Goal: Information Seeking & Learning: Learn about a topic

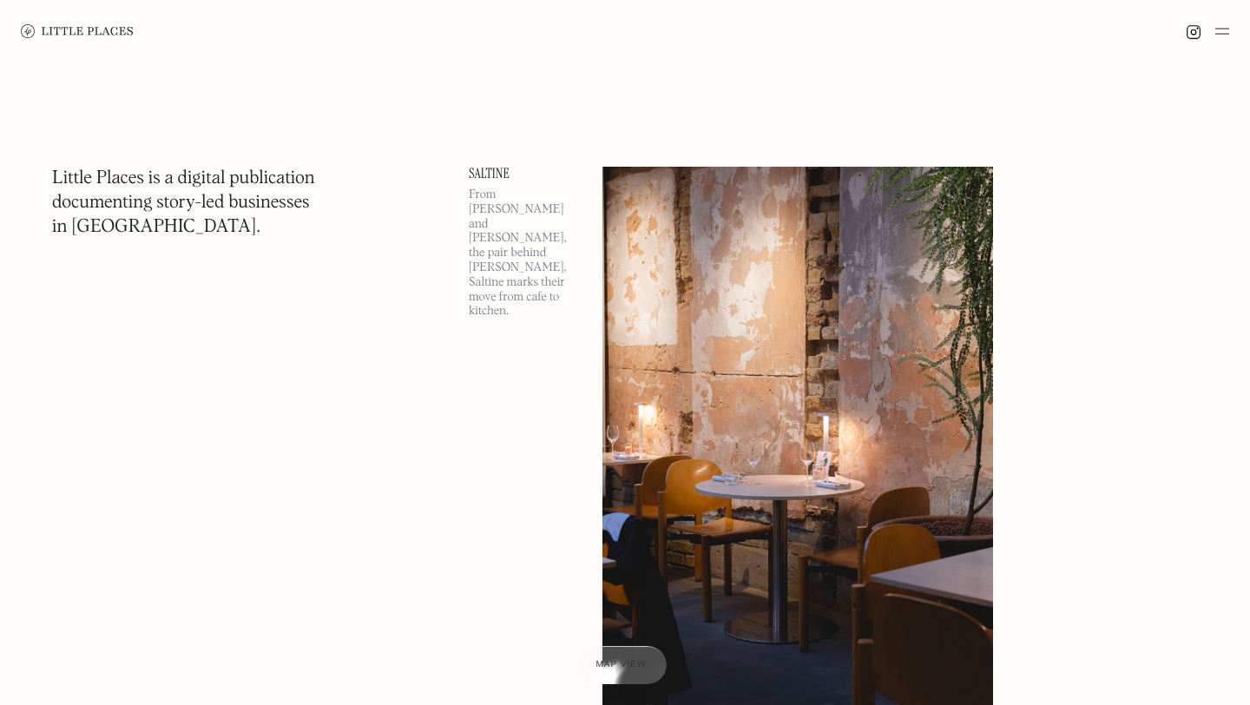
click at [1226, 32] on img at bounding box center [1222, 31] width 14 height 21
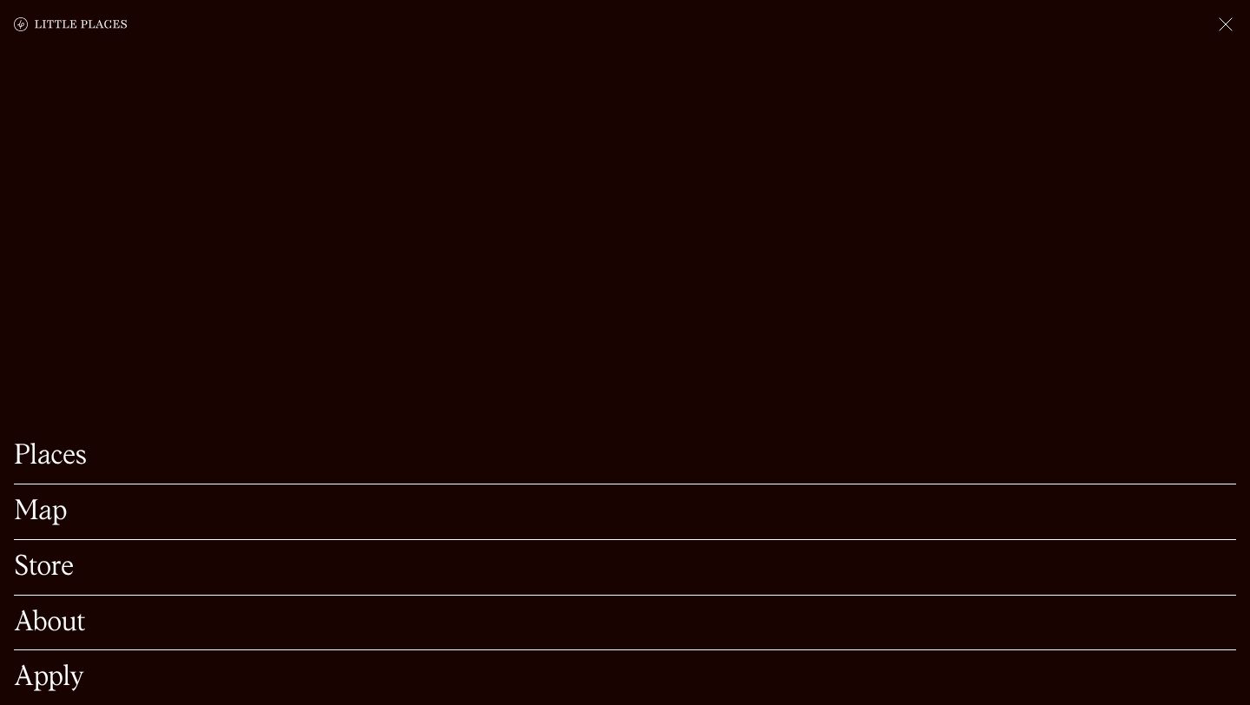
click at [50, 520] on link "Map" at bounding box center [625, 511] width 1222 height 27
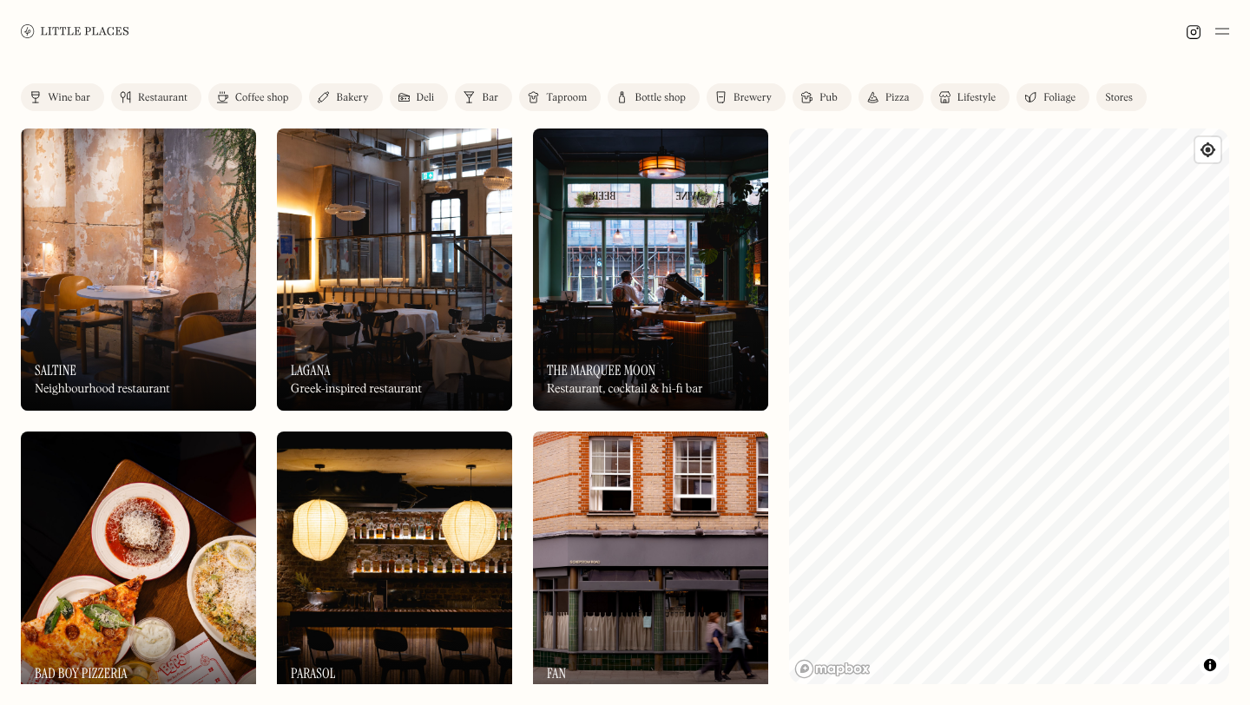
click at [258, 102] on div "Coffee shop" at bounding box center [261, 98] width 53 height 10
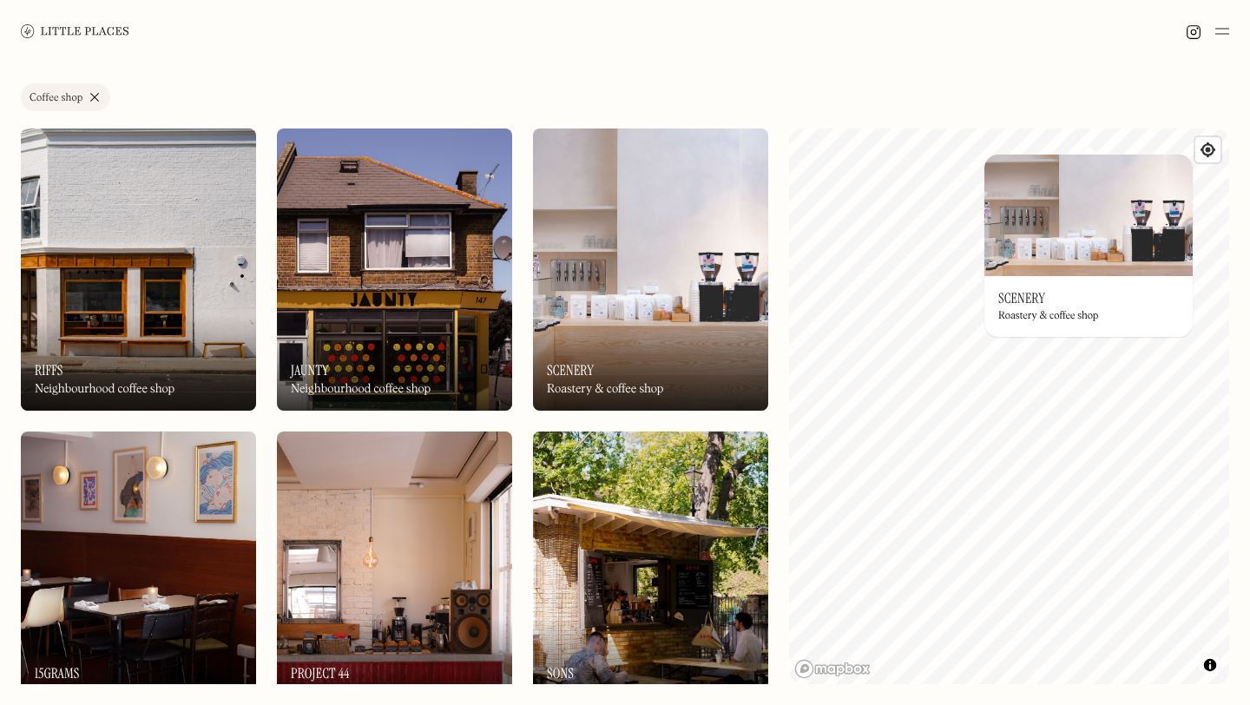
click at [1039, 297] on h3 "Scenery" at bounding box center [1021, 298] width 47 height 16
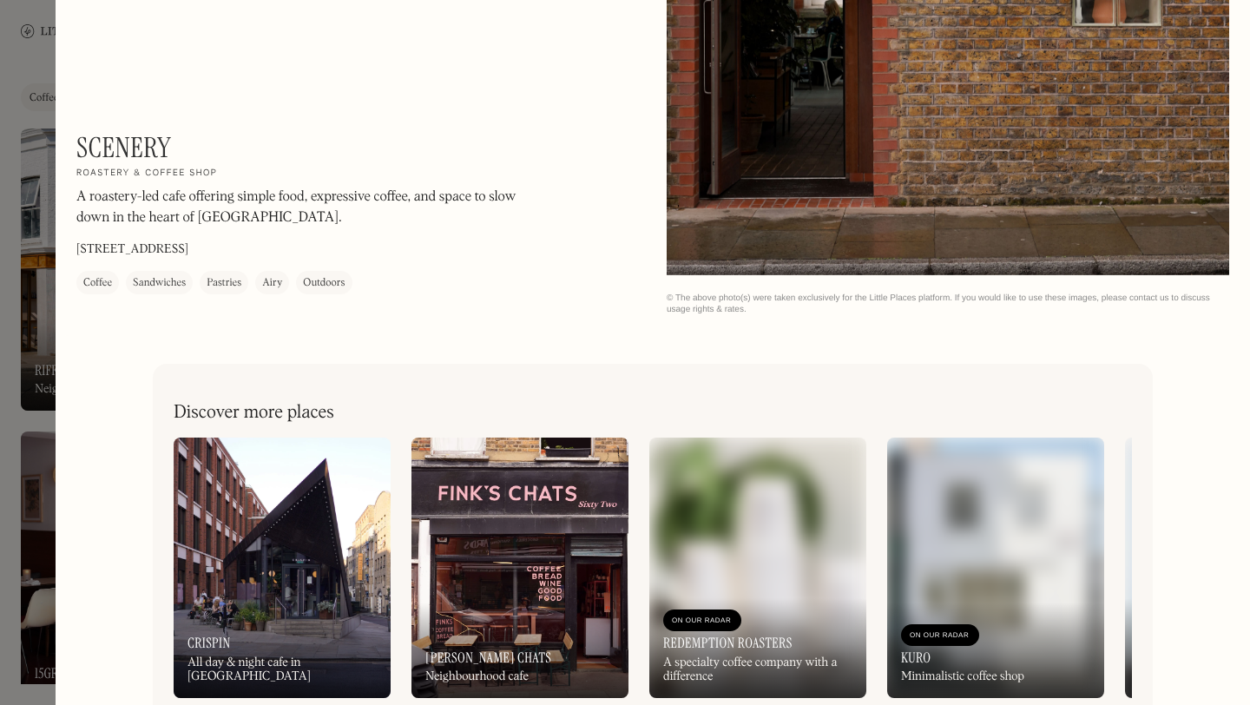
scroll to position [1924, 0]
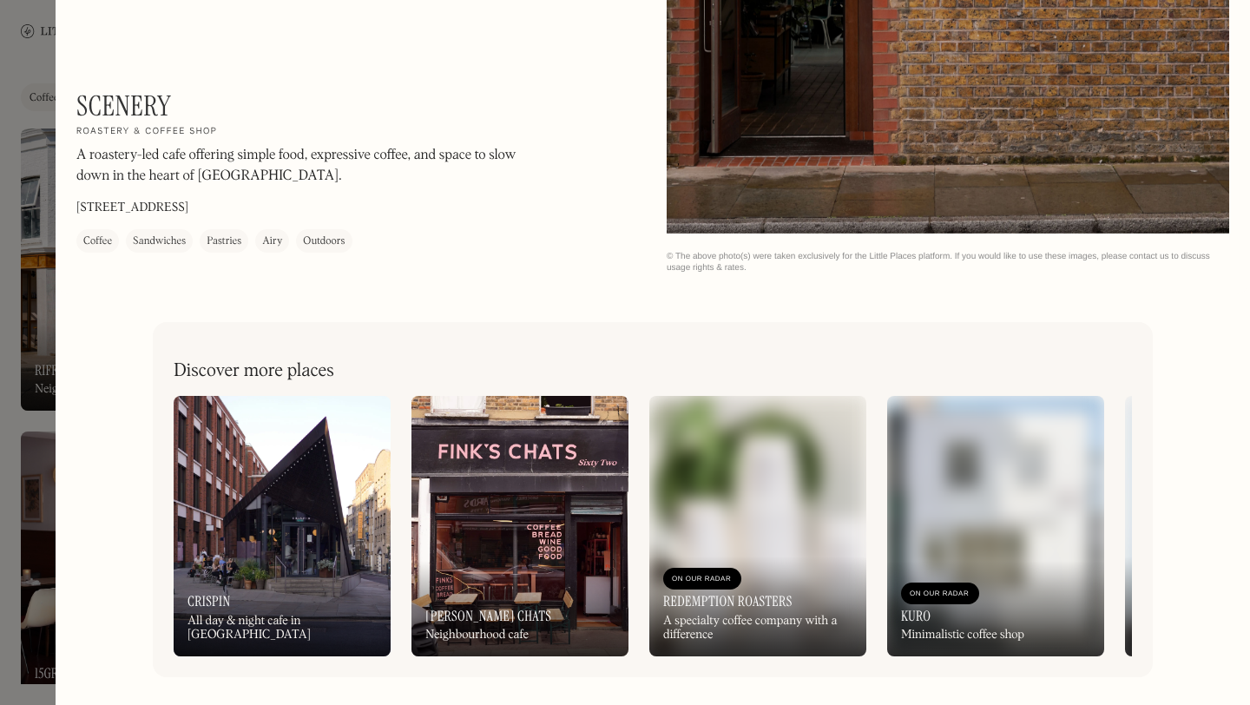
drag, startPoint x: 229, startPoint y: 213, endPoint x: 187, endPoint y: 212, distance: 41.7
click at [187, 212] on p "171 Union St, London SE1 0LN" at bounding box center [132, 208] width 112 height 18
click at [17, 107] on div at bounding box center [625, 352] width 1250 height 705
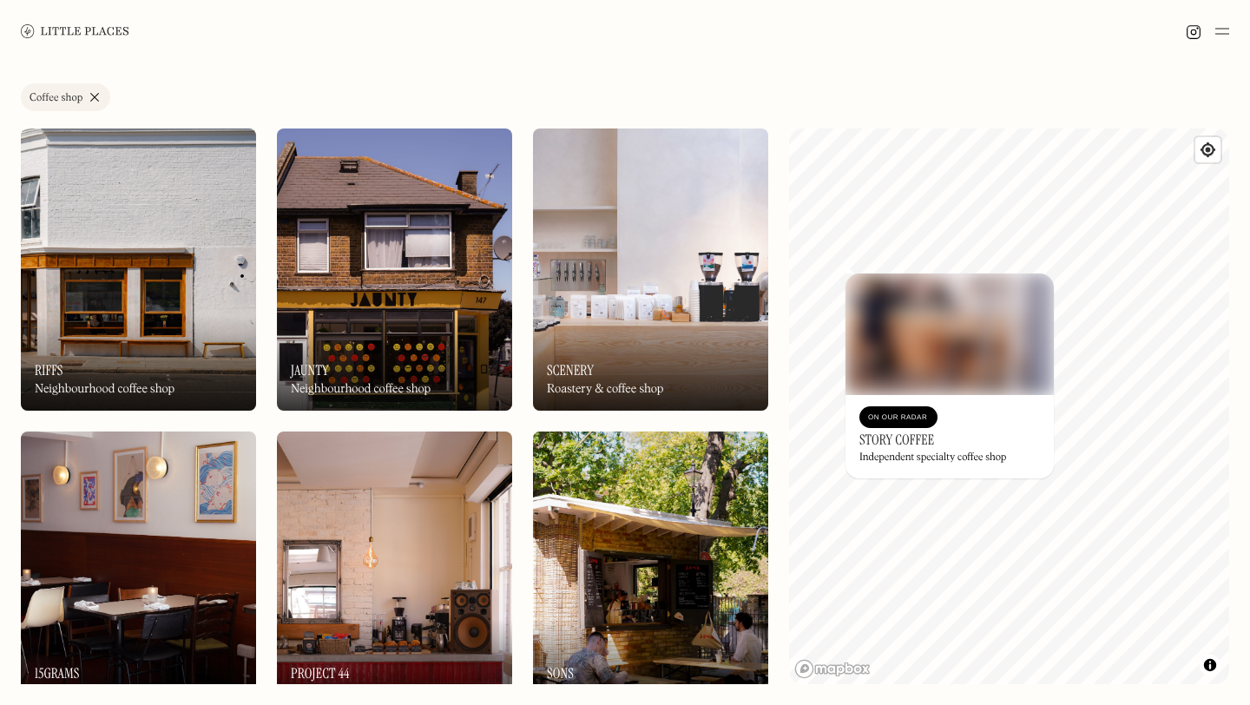
click at [921, 443] on h3 "Story Coffee" at bounding box center [896, 439] width 75 height 16
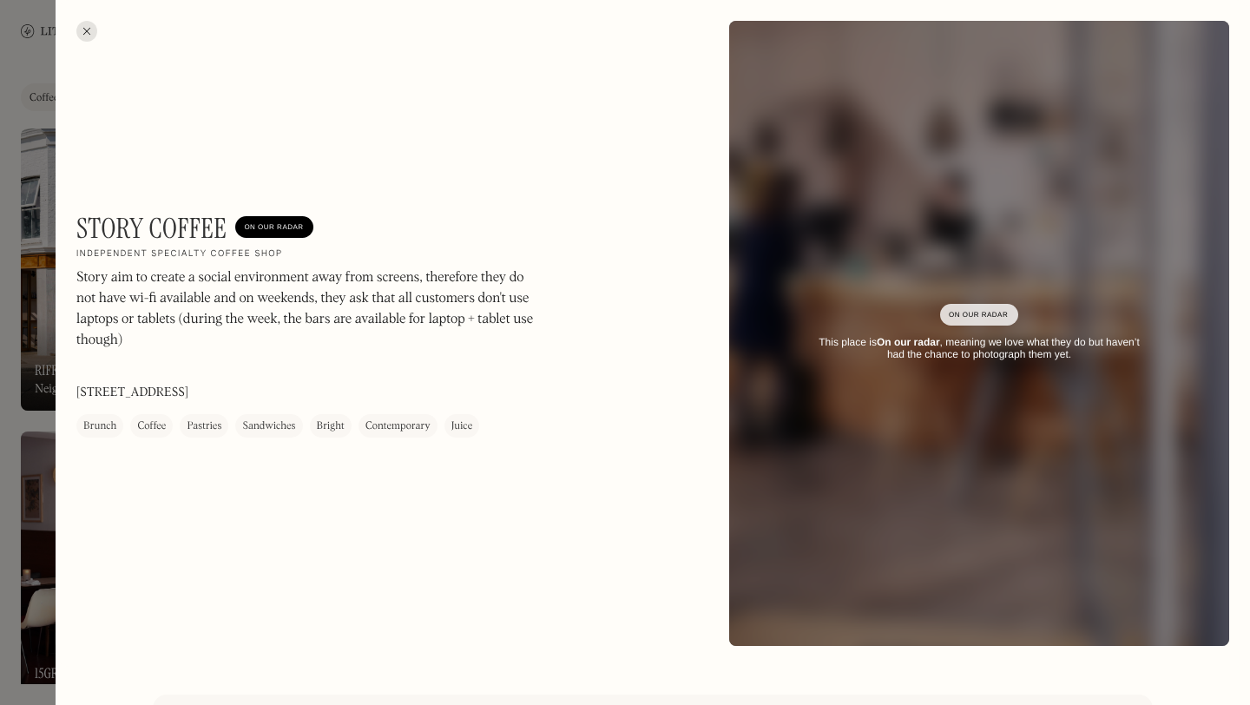
drag, startPoint x: 267, startPoint y: 393, endPoint x: 237, endPoint y: 390, distance: 30.5
click at [237, 390] on div "Story Coffee On Our Radar Independent specialty coffee shop Story aim to create…" at bounding box center [310, 325] width 469 height 226
click at [255, 391] on div "Story Coffee On Our Radar Independent specialty coffee shop Story aim to create…" at bounding box center [310, 325] width 469 height 226
drag, startPoint x: 260, startPoint y: 391, endPoint x: 206, endPoint y: 389, distance: 54.7
click at [206, 389] on div "Story Coffee On Our Radar Independent specialty coffee shop Story aim to create…" at bounding box center [310, 325] width 469 height 226
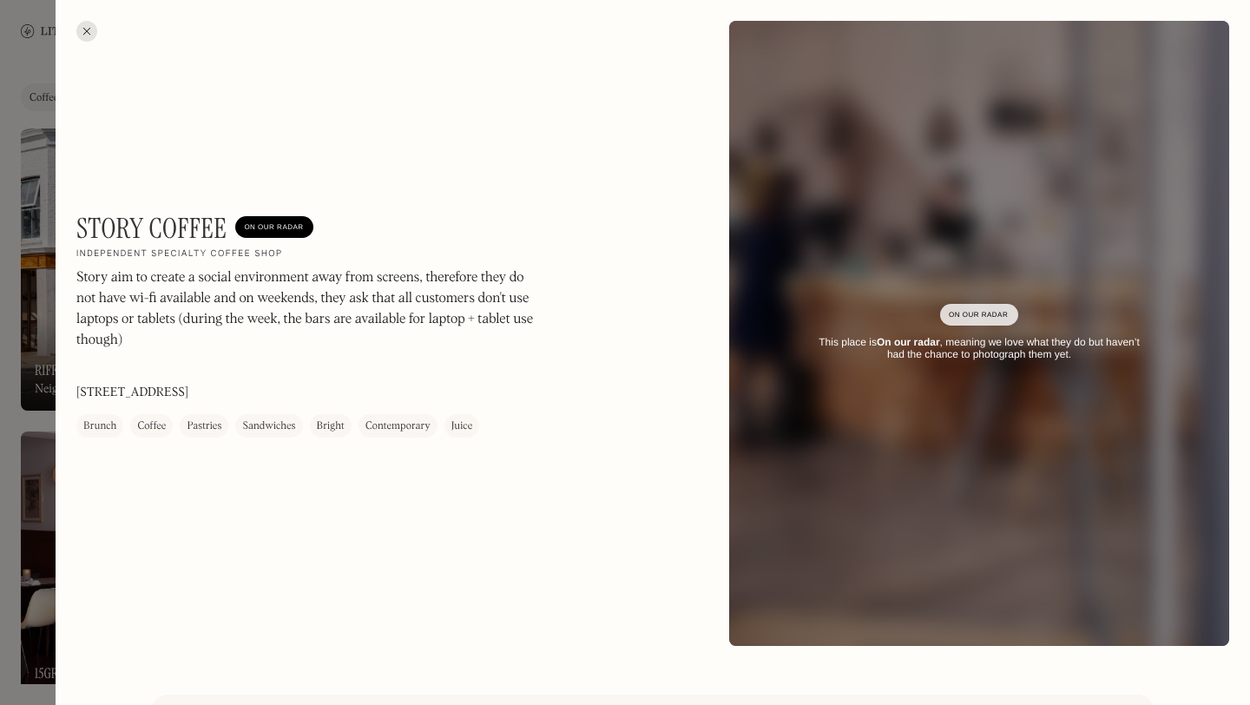
click at [93, 24] on div at bounding box center [86, 31] width 21 height 21
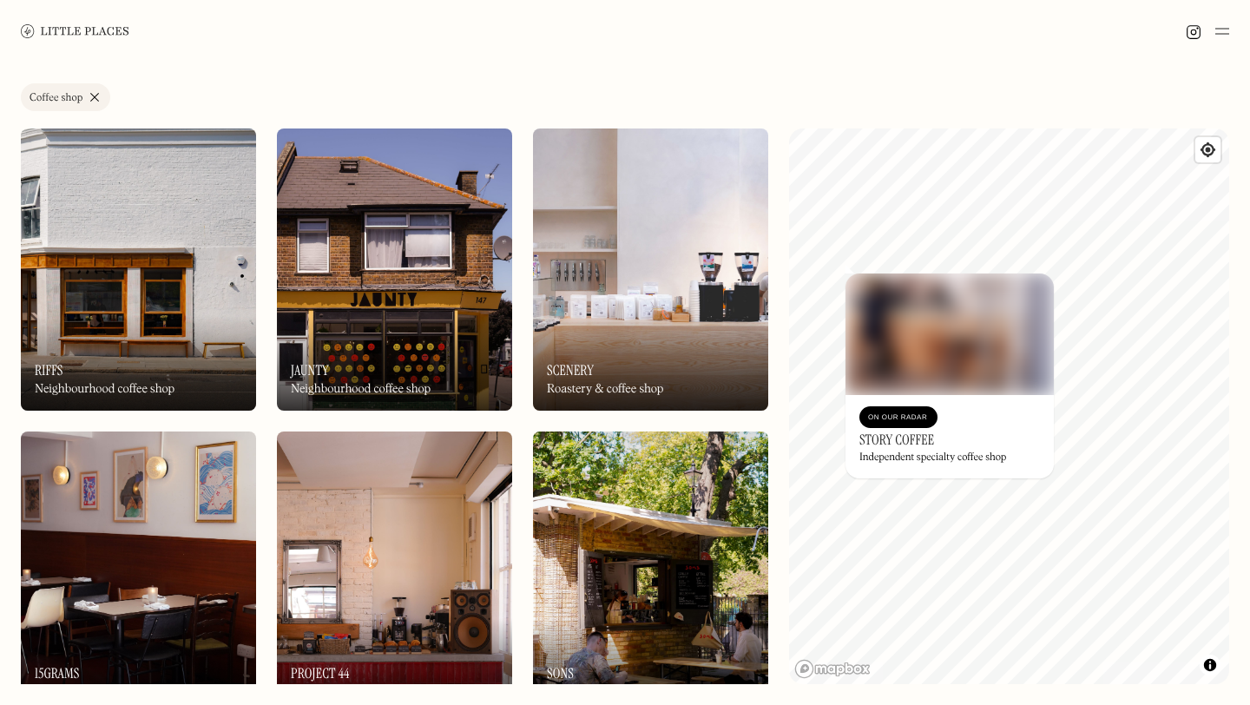
click at [84, 32] on img at bounding box center [75, 30] width 108 height 13
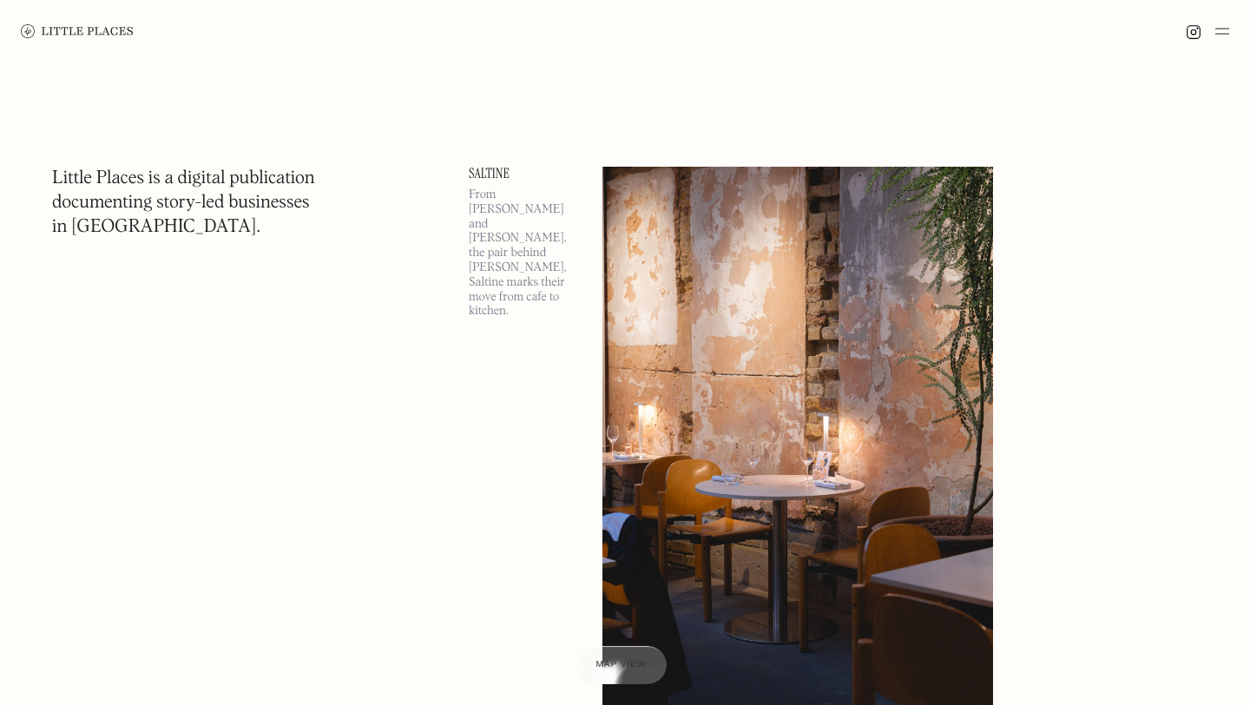
click at [1226, 26] on img at bounding box center [1222, 31] width 14 height 21
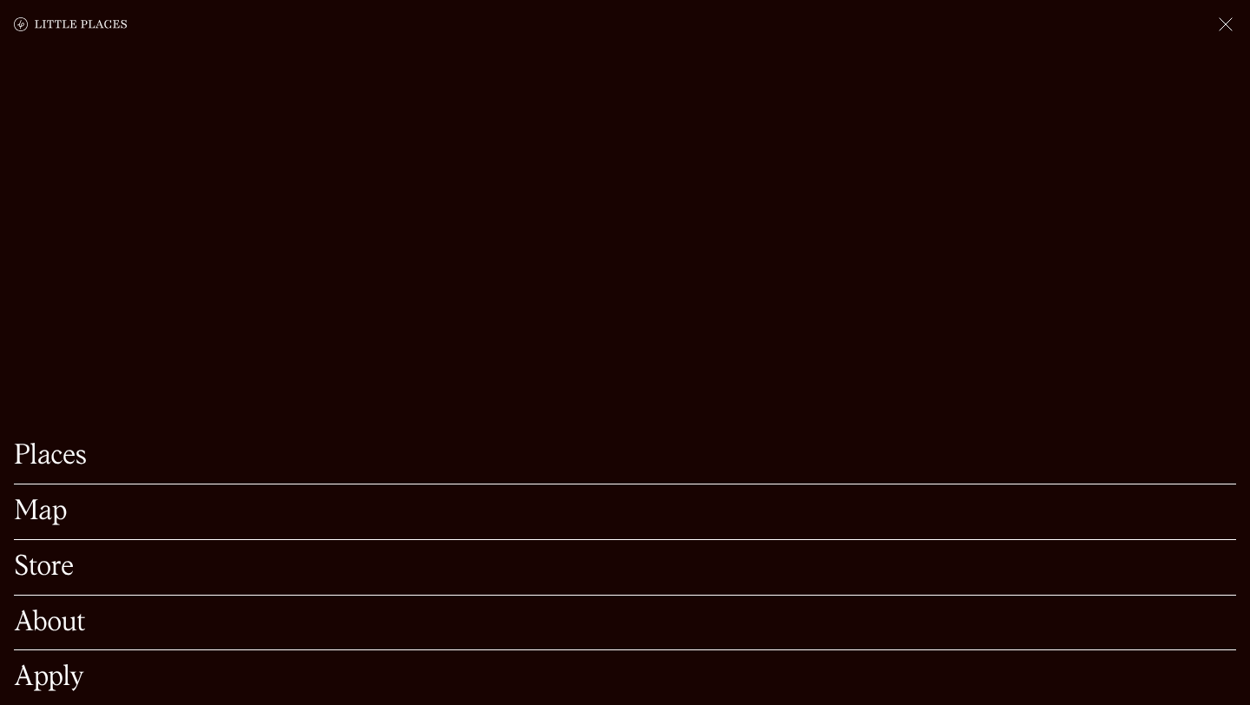
click at [28, 516] on link "Map" at bounding box center [625, 511] width 1222 height 27
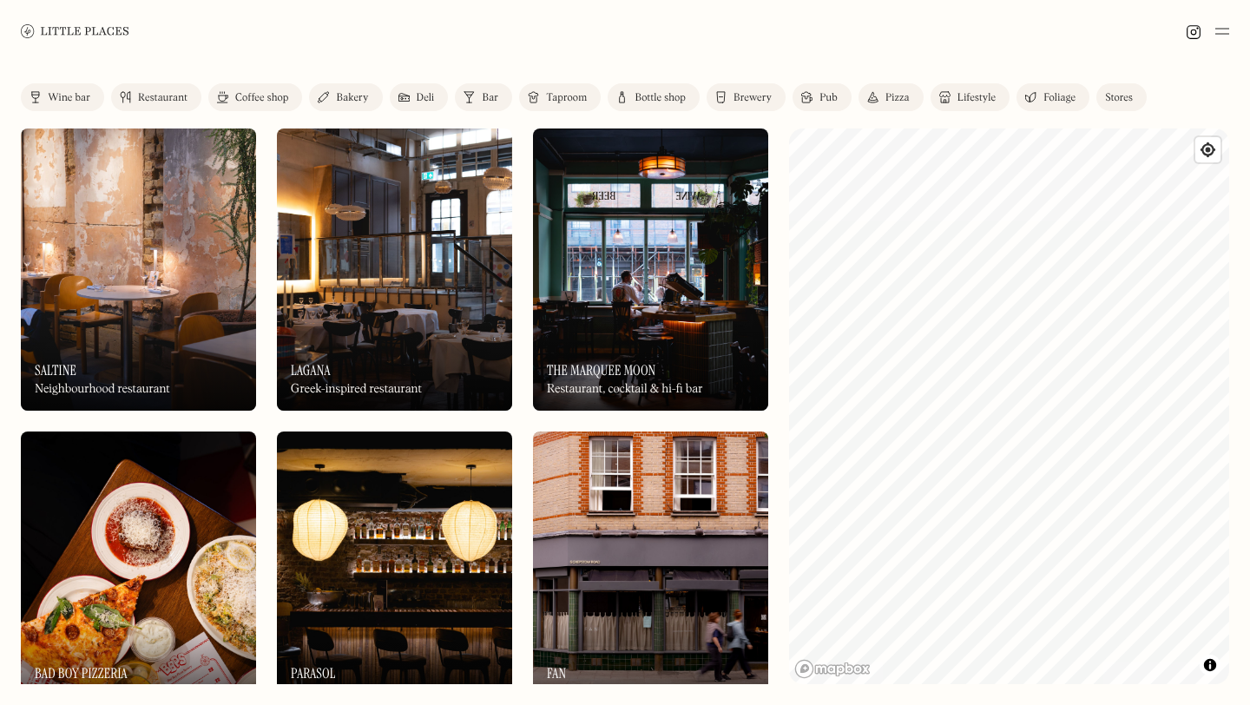
click at [231, 104] on link "Coffee shop" at bounding box center [255, 97] width 94 height 28
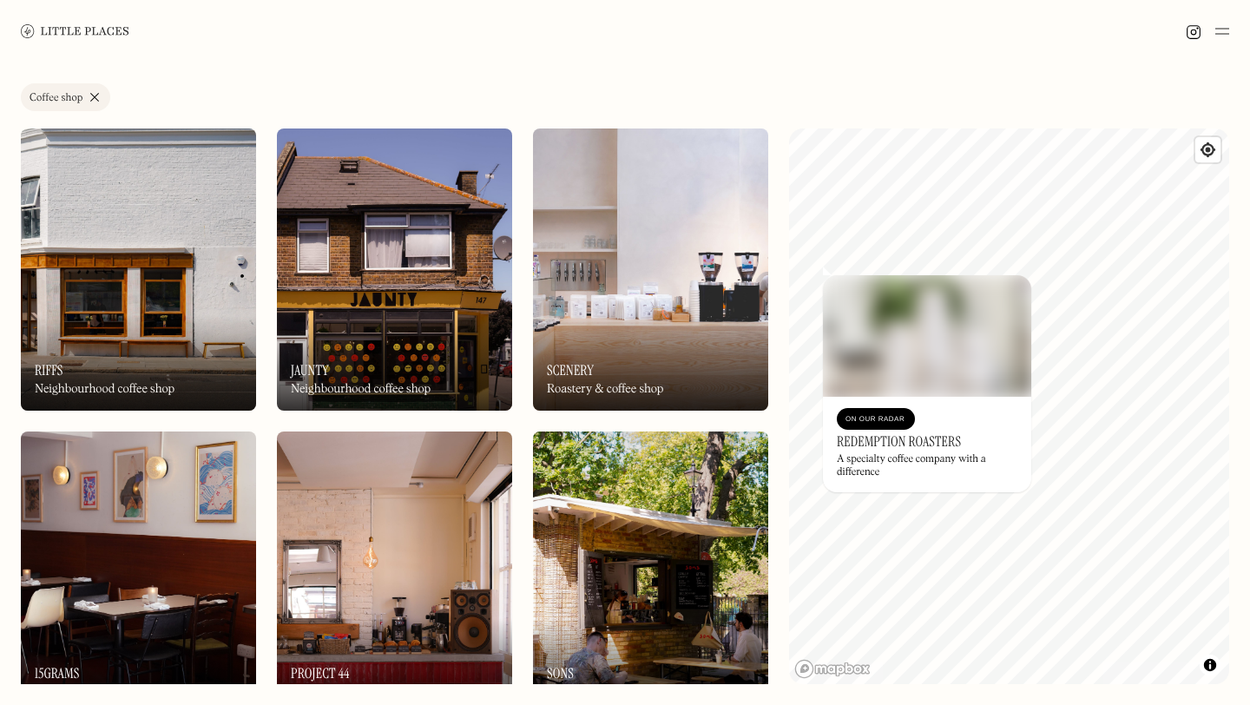
click at [825, 284] on img at bounding box center [927, 335] width 208 height 121
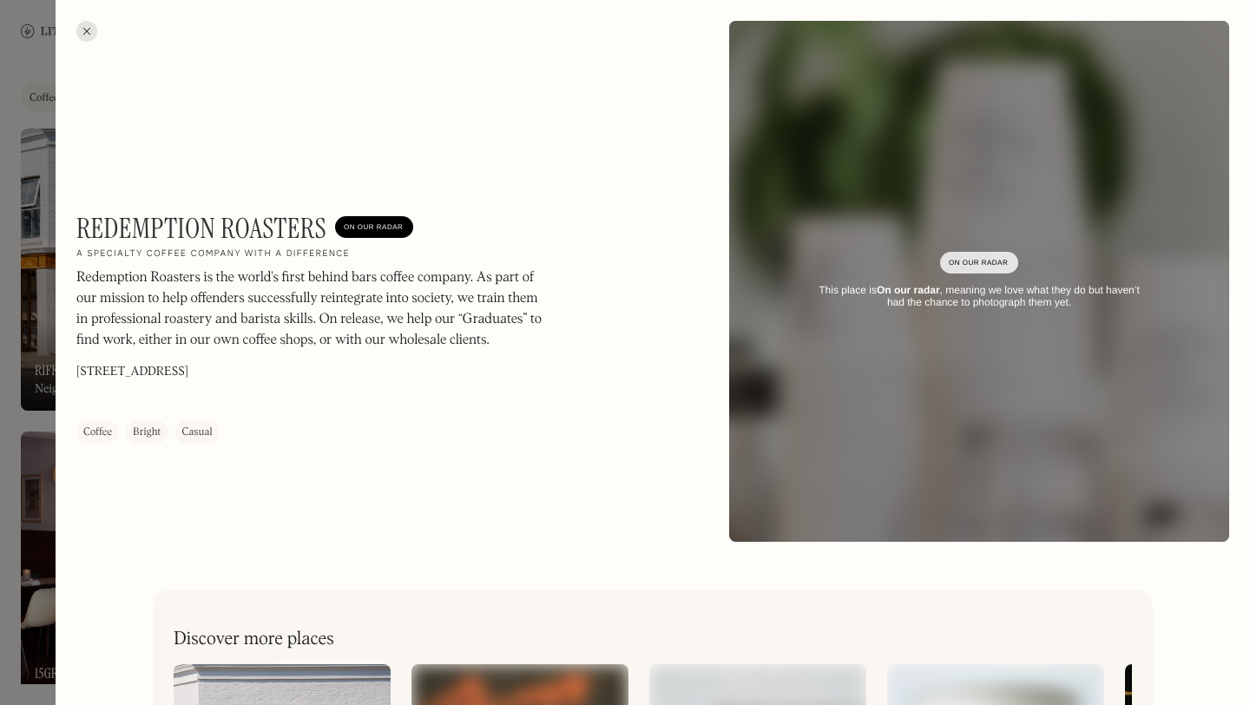
click at [82, 30] on div at bounding box center [86, 31] width 21 height 21
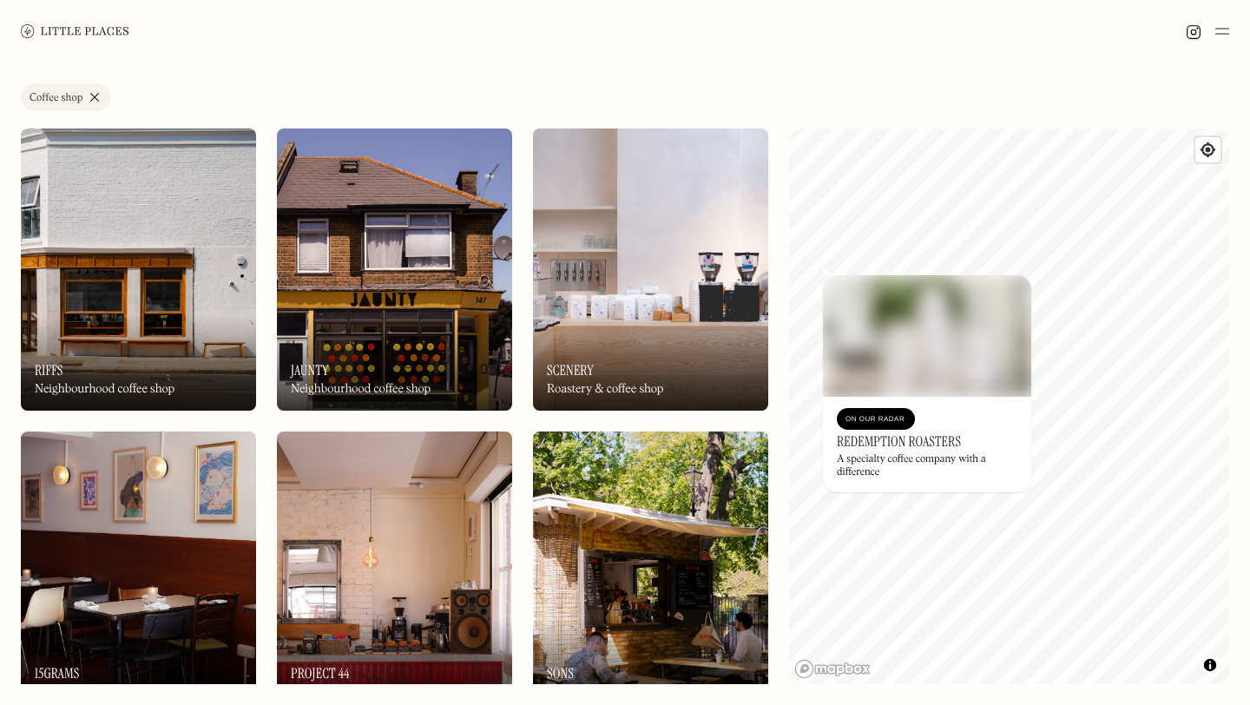
click at [103, 96] on link "Coffee shop" at bounding box center [65, 97] width 89 height 28
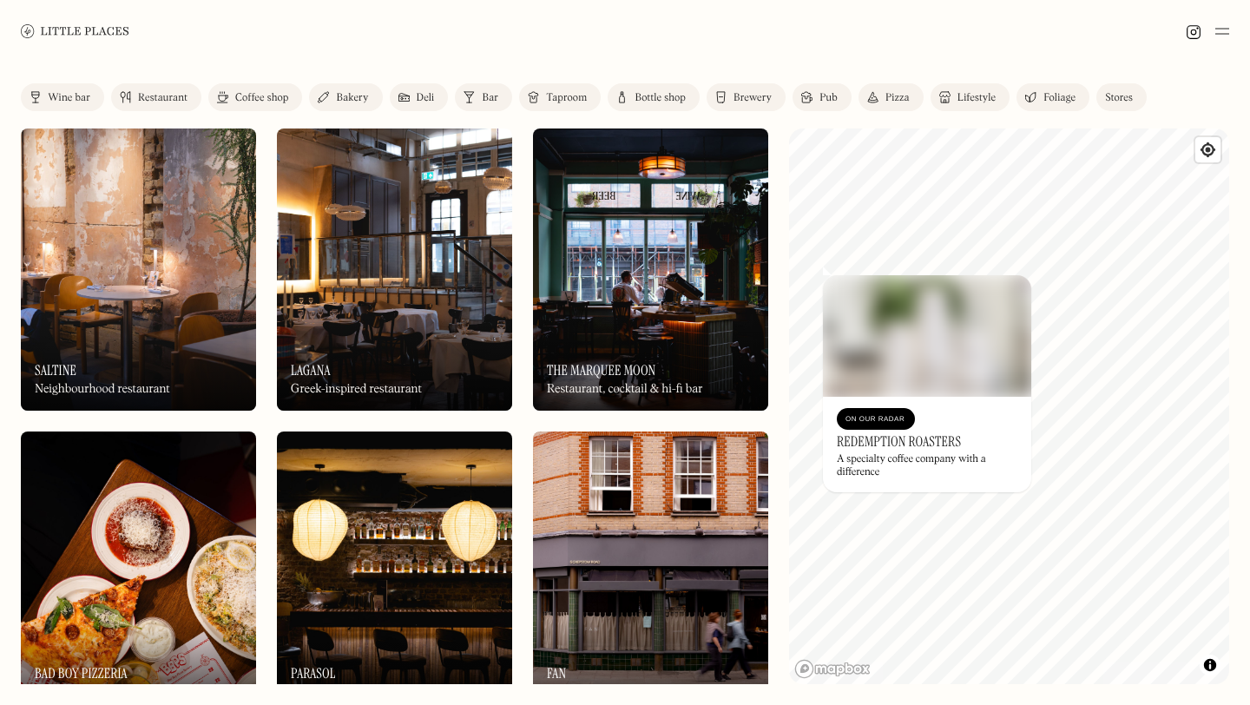
click at [349, 97] on div "Bakery" at bounding box center [352, 98] width 32 height 10
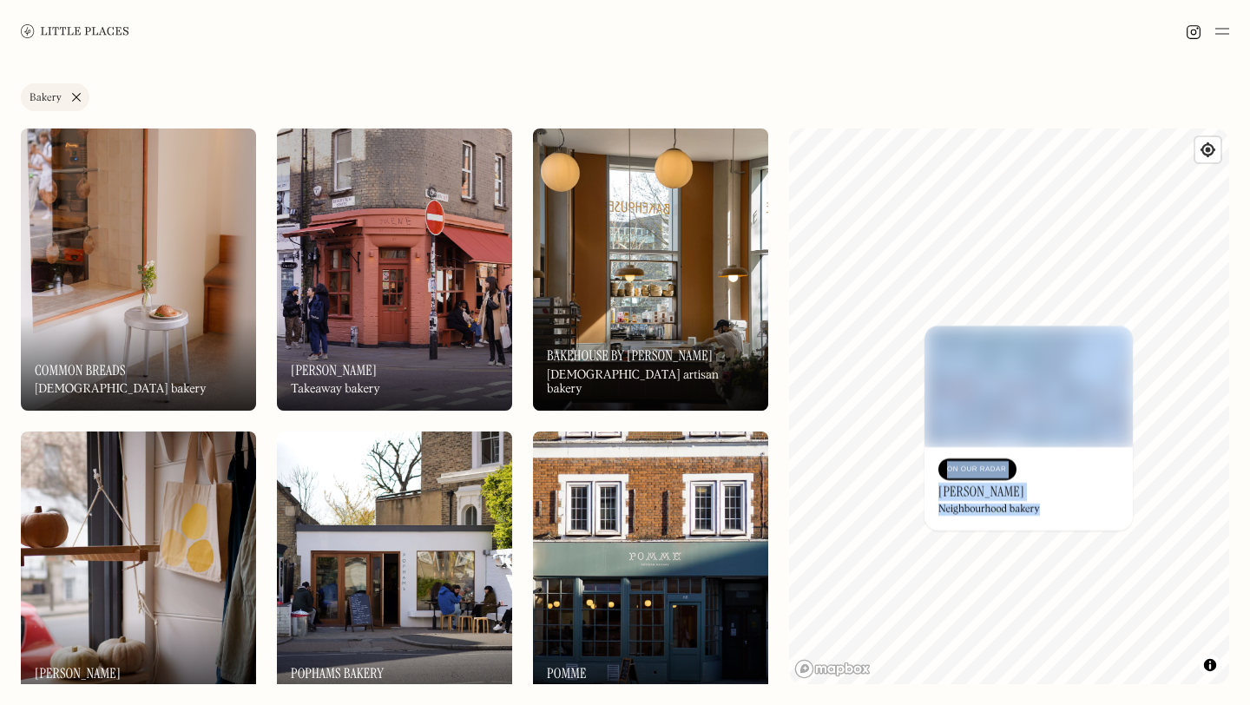
drag, startPoint x: 1017, startPoint y: 388, endPoint x: 991, endPoint y: 443, distance: 60.6
click at [991, 443] on div "© Mapbox © OpenStreetMap Improve this map On Our Radar Toad Bakery Neighbourhoo…" at bounding box center [1009, 405] width 440 height 555
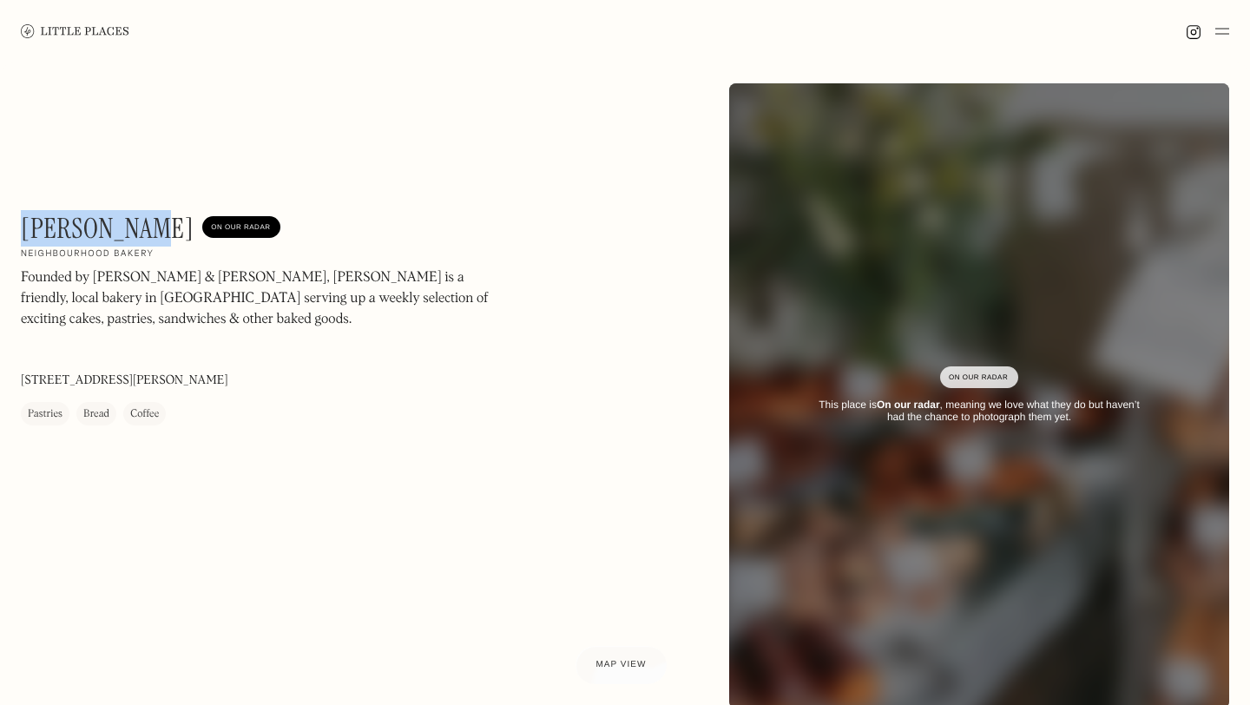
drag, startPoint x: 160, startPoint y: 229, endPoint x: 23, endPoint y: 220, distance: 136.5
click at [23, 220] on h1 "[PERSON_NAME]" at bounding box center [107, 228] width 173 height 33
